Goal: Task Accomplishment & Management: Complete application form

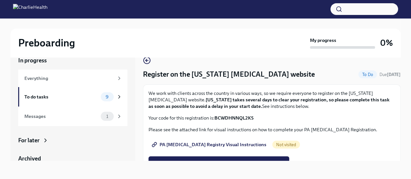
click at [304, 99] on strong "[US_STATE] takes several days to clear your registration, so please complete th…" at bounding box center [268, 103] width 241 height 12
click at [206, 145] on span "PA [MEDICAL_DATA] Registry Visual Instructions" at bounding box center [209, 144] width 113 height 6
click at [92, 117] on div "Messages" at bounding box center [61, 116] width 74 height 7
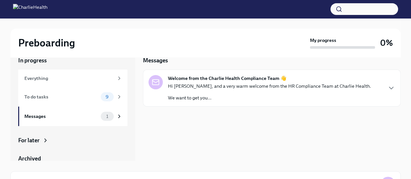
click at [287, 89] on p "Hi [PERSON_NAME], and a very warm welcome from the HR Compliance Team at Charli…" at bounding box center [269, 86] width 203 height 6
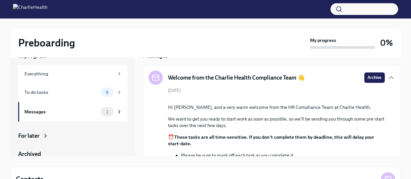
scroll to position [9, 0]
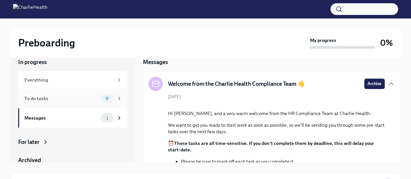
click at [76, 101] on div "To do tasks" at bounding box center [61, 98] width 74 height 7
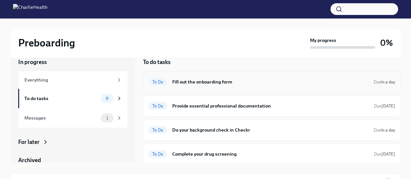
click at [189, 81] on h6 "Fill out the onboarding form" at bounding box center [270, 81] width 196 height 7
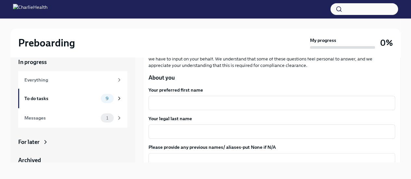
scroll to position [65, 0]
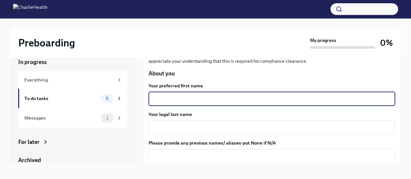
click at [168, 102] on textarea "Your preferred first name" at bounding box center [271, 99] width 239 height 8
type textarea "[PERSON_NAME]"
click at [157, 127] on textarea "Your legal last name" at bounding box center [271, 127] width 239 height 8
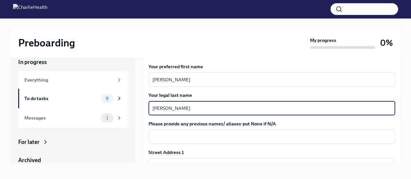
scroll to position [97, 0]
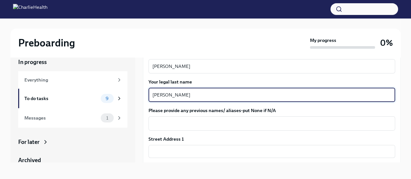
type textarea "[PERSON_NAME]"
click at [157, 128] on div "x ​" at bounding box center [271, 123] width 247 height 14
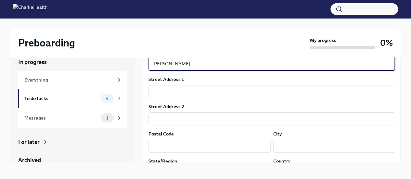
scroll to position [162, 0]
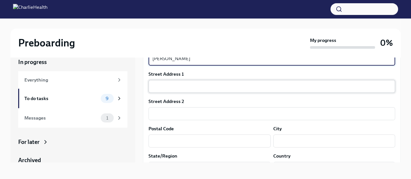
type textarea "[PERSON_NAME]"
click at [156, 87] on input "text" at bounding box center [271, 86] width 247 height 13
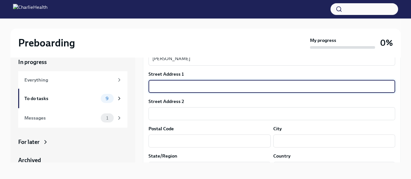
type input "22 Remoleno St"
type input "Lower"
type input "14220"
type input "Buffalo"
type input "NY"
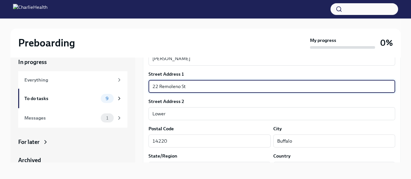
type input "US"
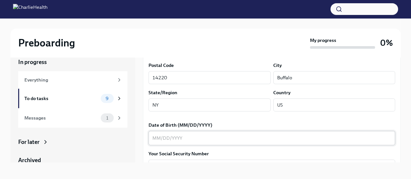
scroll to position [227, 0]
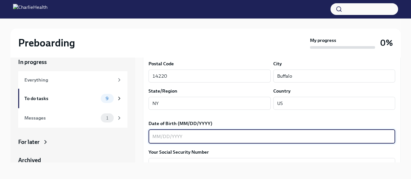
click at [153, 137] on textarea "Date of Birth (MM/DD/YYYY)" at bounding box center [271, 137] width 239 height 8
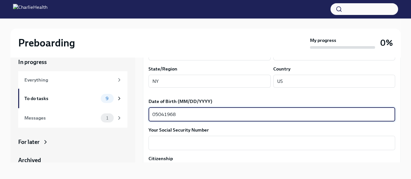
scroll to position [260, 0]
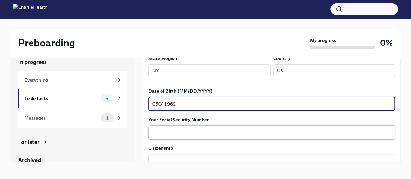
type textarea "05041968"
click at [172, 135] on textarea "Your Social Security Number" at bounding box center [271, 133] width 239 height 8
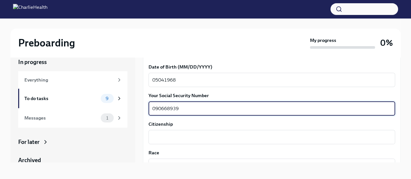
scroll to position [292, 0]
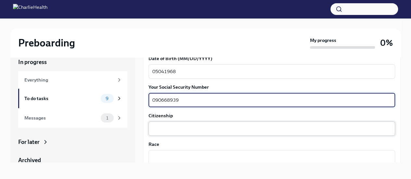
type textarea "090668939"
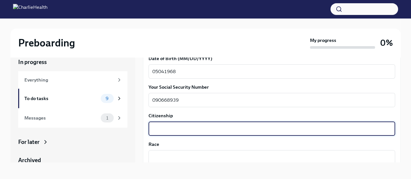
click at [168, 131] on textarea "Citizenship" at bounding box center [271, 129] width 239 height 8
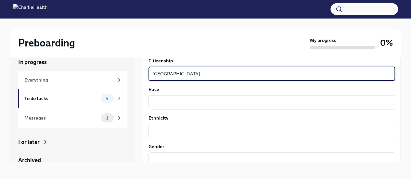
scroll to position [357, 0]
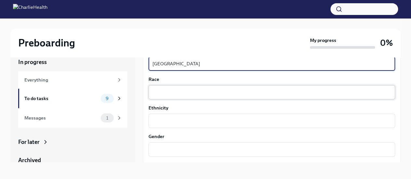
type textarea "[GEOGRAPHIC_DATA]"
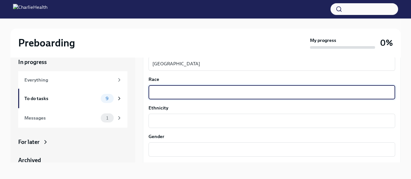
click at [161, 90] on textarea "Race" at bounding box center [271, 92] width 239 height 8
type textarea "[DEMOGRAPHIC_DATA]"
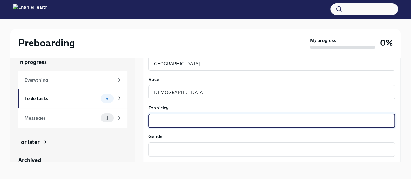
click at [161, 123] on textarea "Ethnicity" at bounding box center [271, 121] width 239 height 8
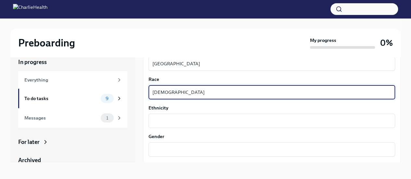
drag, startPoint x: 194, startPoint y: 94, endPoint x: 148, endPoint y: 96, distance: 45.5
click at [146, 95] on div "We need some info from you to start setting you up in payroll and other systems…" at bounding box center [272, 71] width 258 height 685
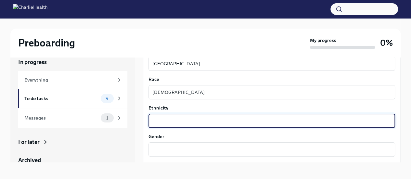
click at [159, 121] on textarea "Ethnicity" at bounding box center [271, 121] width 239 height 8
paste textarea "[DEMOGRAPHIC_DATA]"
type textarea "[DEMOGRAPHIC_DATA]"
click at [157, 149] on textarea "Gender" at bounding box center [271, 150] width 239 height 8
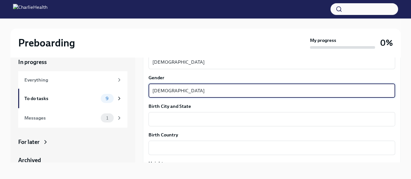
scroll to position [422, 0]
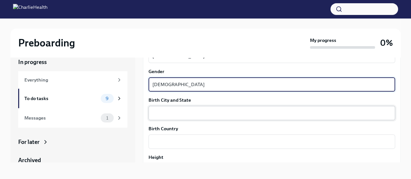
type textarea "[DEMOGRAPHIC_DATA]"
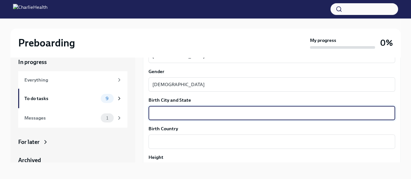
click at [214, 113] on textarea "Birth City and State" at bounding box center [271, 113] width 239 height 8
type textarea "[GEOGRAPHIC_DATA], [US_STATE]"
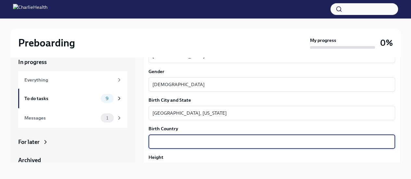
click at [195, 139] on textarea "Birth Country" at bounding box center [271, 142] width 239 height 8
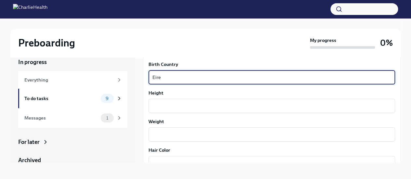
scroll to position [487, 0]
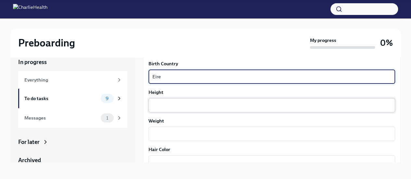
type textarea "Eire"
click at [181, 106] on textarea "Height" at bounding box center [271, 105] width 239 height 8
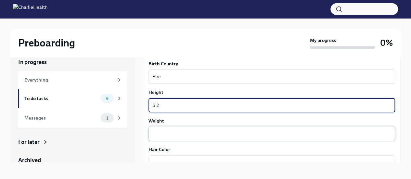
type textarea "5'2"
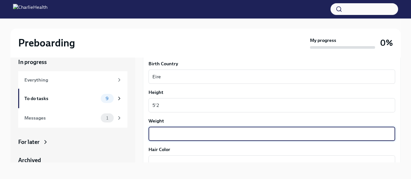
click at [156, 133] on textarea "Weight" at bounding box center [271, 134] width 239 height 8
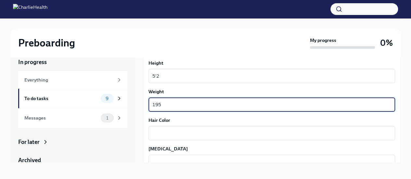
scroll to position [552, 0]
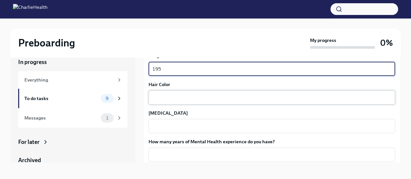
type textarea "195"
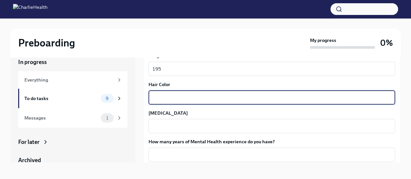
click at [158, 100] on textarea "Hair Color" at bounding box center [271, 98] width 239 height 8
type textarea "Brownish/Red"
click at [158, 127] on textarea "[MEDICAL_DATA]" at bounding box center [271, 126] width 239 height 8
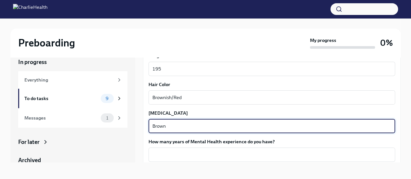
scroll to position [585, 0]
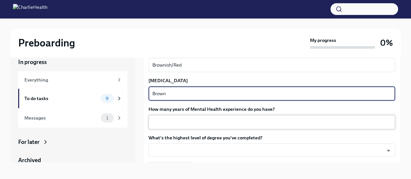
type textarea "Brown"
click at [167, 119] on textarea "How many years of Mental Health experience do you have?" at bounding box center [271, 122] width 239 height 8
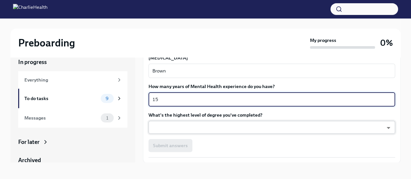
scroll to position [617, 0]
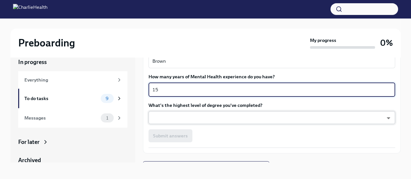
type textarea "15"
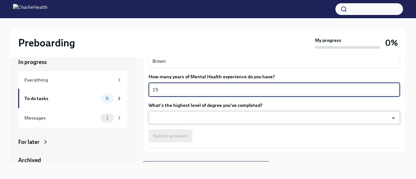
click at [166, 121] on body "Preboarding My progress 0% In progress Everything To do tasks 9 Messages 1 For …" at bounding box center [208, 86] width 416 height 190
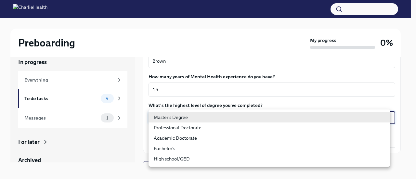
click at [166, 121] on li "Master's Degree" at bounding box center [269, 117] width 242 height 10
type input "2vBr-ghkD"
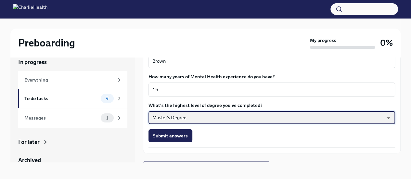
scroll to position [628, 0]
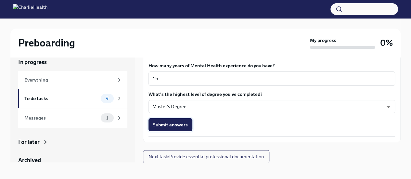
click at [171, 122] on span "Submit answers" at bounding box center [170, 125] width 35 height 6
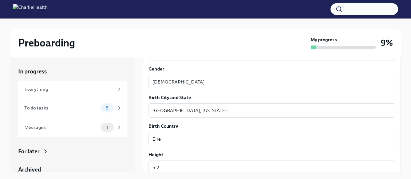
scroll to position [434, 0]
click at [92, 105] on div "To do tasks" at bounding box center [61, 107] width 74 height 7
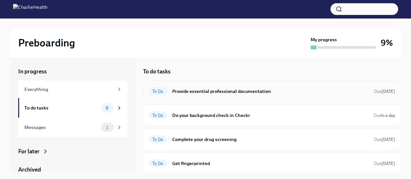
click at [240, 93] on h6 "Provide essential professional documentation" at bounding box center [270, 91] width 197 height 7
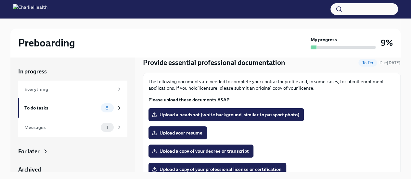
scroll to position [32, 0]
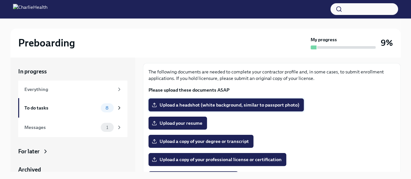
click at [259, 108] on label "Upload a headshot (white background, similar to passport photo)" at bounding box center [225, 104] width 155 height 13
click at [0, 0] on input "Upload a headshot (white background, similar to passport photo)" at bounding box center [0, 0] width 0 height 0
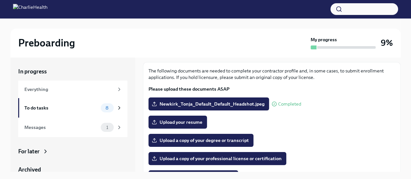
scroll to position [65, 0]
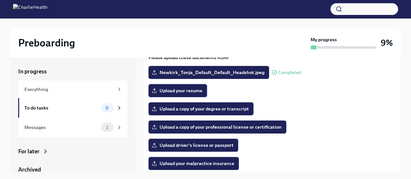
click at [176, 90] on span "Upload your resume" at bounding box center [177, 90] width 49 height 6
click at [0, 0] on input "Upload your resume" at bounding box center [0, 0] width 0 height 0
click at [218, 111] on span "Upload a copy of your degree or transcript" at bounding box center [201, 109] width 96 height 6
click at [0, 0] on input "Upload a copy of your degree or transcript" at bounding box center [0, 0] width 0 height 0
click at [204, 145] on span "Upload driver's license or passport" at bounding box center [193, 145] width 81 height 6
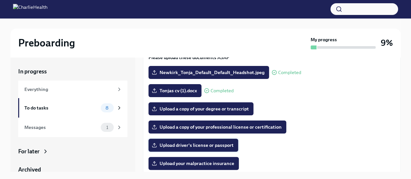
click at [0, 0] on input "Upload driver's license or passport" at bounding box center [0, 0] width 0 height 0
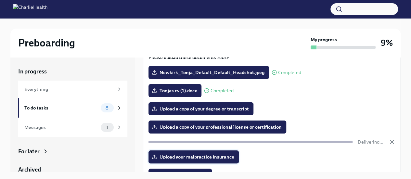
click at [202, 158] on span "Upload your malpractice insurance" at bounding box center [193, 157] width 81 height 6
click at [0, 0] on input "Upload your malpractice insurance" at bounding box center [0, 0] width 0 height 0
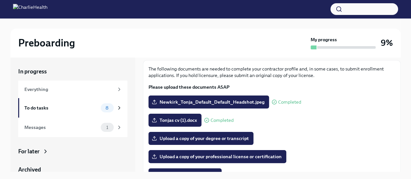
scroll to position [0, 0]
